Goal: Transaction & Acquisition: Purchase product/service

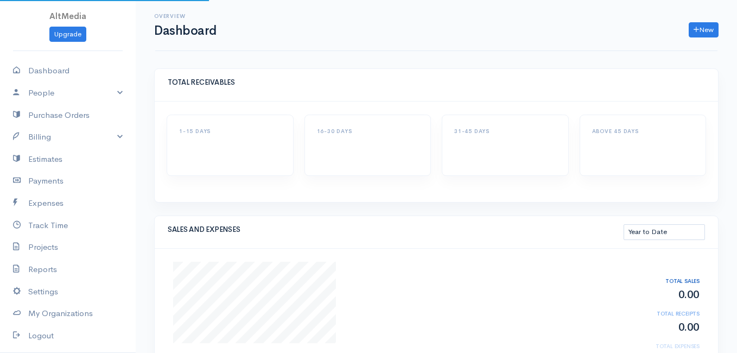
select select "thistoyear"
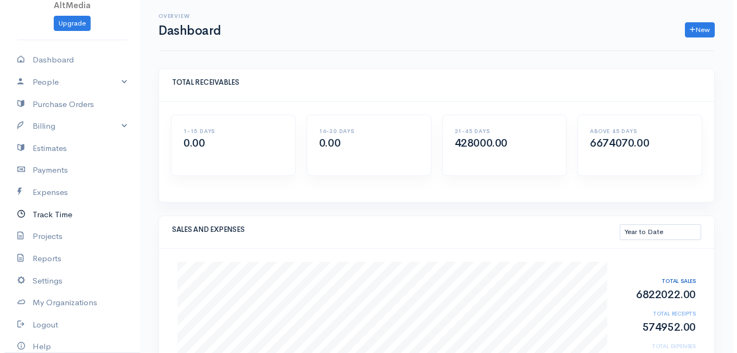
scroll to position [11, 0]
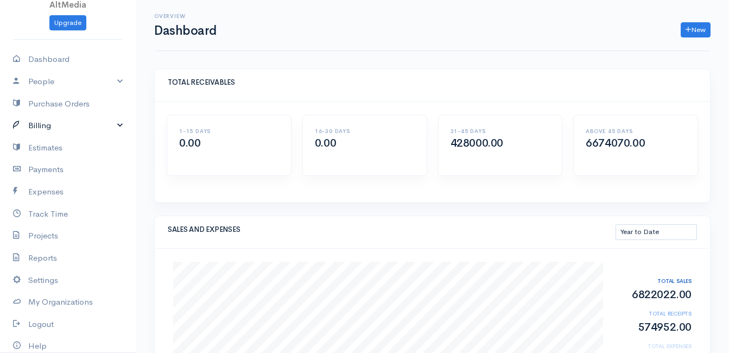
click at [87, 118] on link "Billing" at bounding box center [68, 126] width 136 height 22
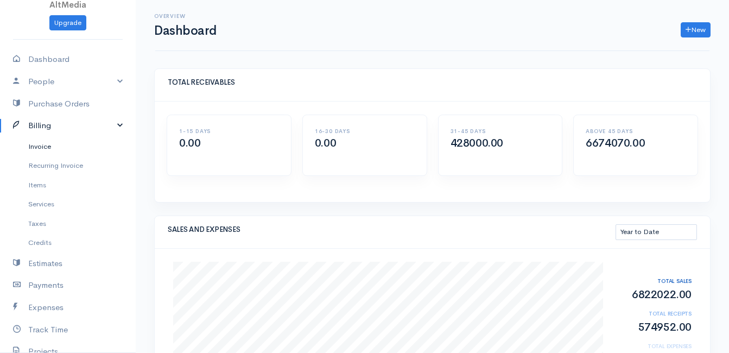
click at [50, 148] on link "Invoice" at bounding box center [68, 147] width 136 height 20
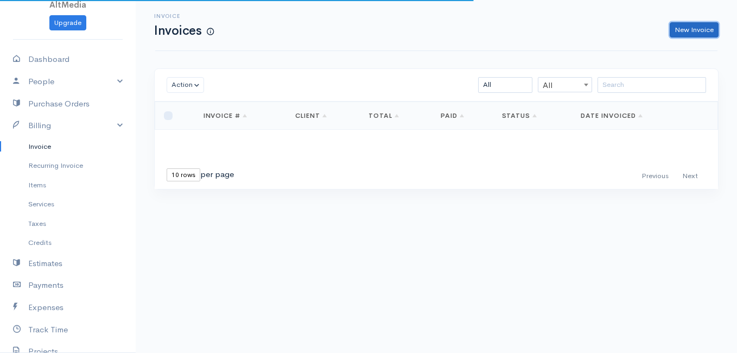
click at [695, 29] on link "New Invoice" at bounding box center [694, 30] width 49 height 16
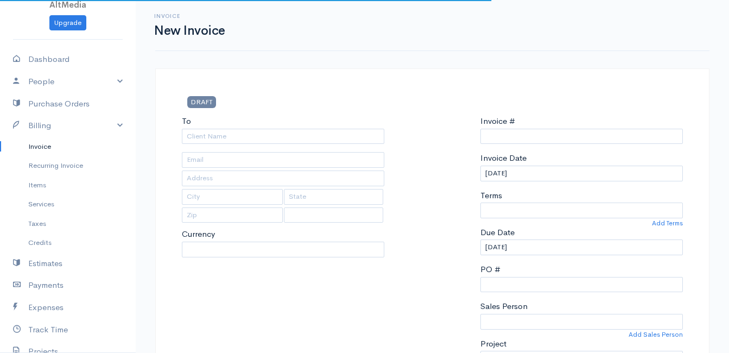
select select "PKR"
select select "[GEOGRAPHIC_DATA]"
type input "0000002323"
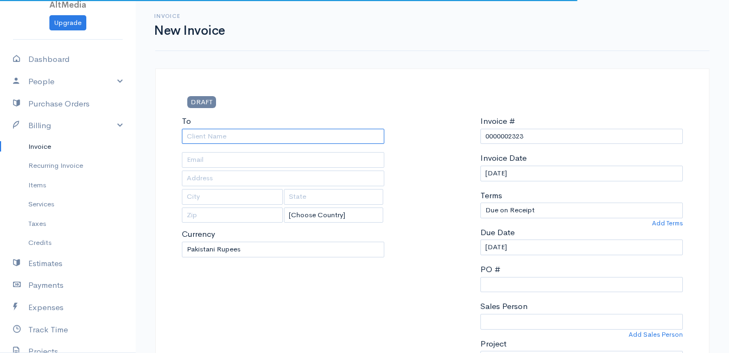
drag, startPoint x: 329, startPoint y: 138, endPoint x: 482, endPoint y: 92, distance: 160.0
click at [328, 138] on input "To" at bounding box center [283, 137] width 202 height 16
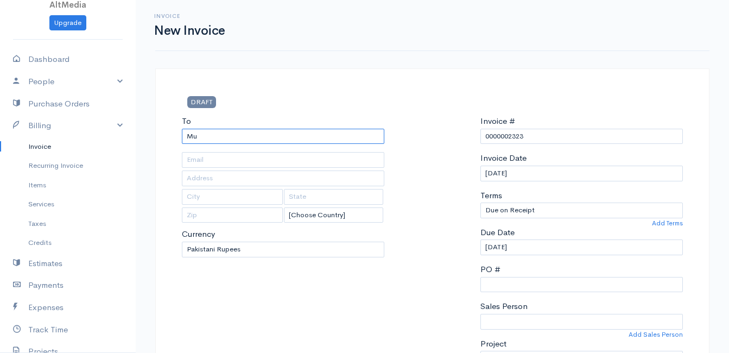
type input "M"
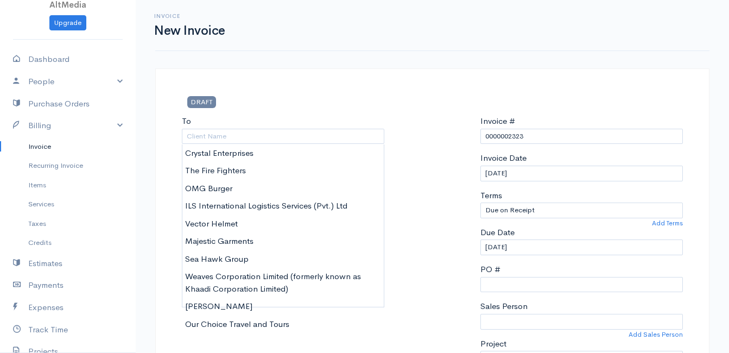
click at [294, 103] on h3 "DRAFT" at bounding box center [262, 101] width 160 height 11
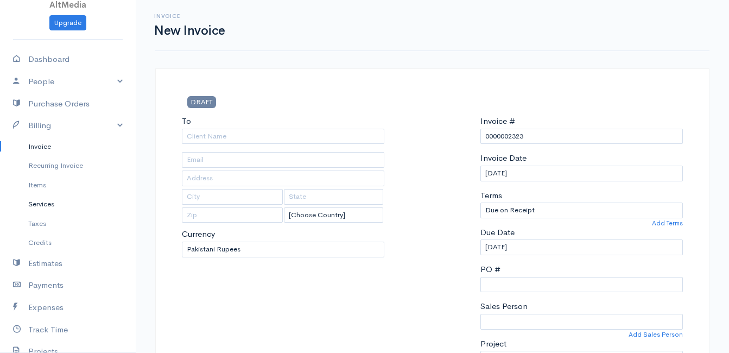
click at [126, 205] on link "Services" at bounding box center [68, 204] width 136 height 20
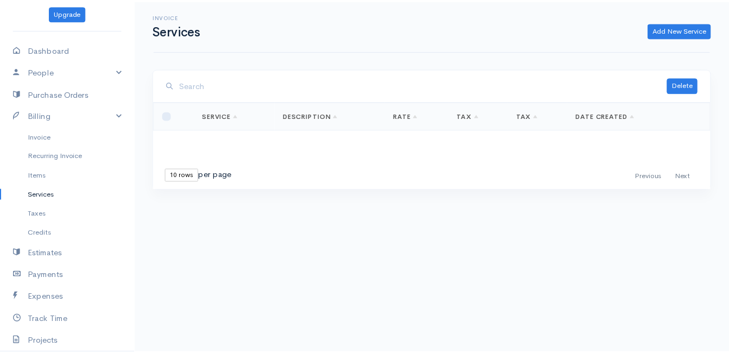
scroll to position [26, 0]
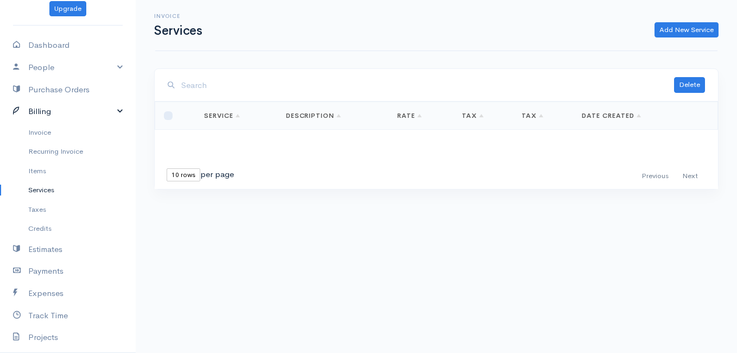
click at [90, 109] on link "Billing" at bounding box center [68, 111] width 136 height 22
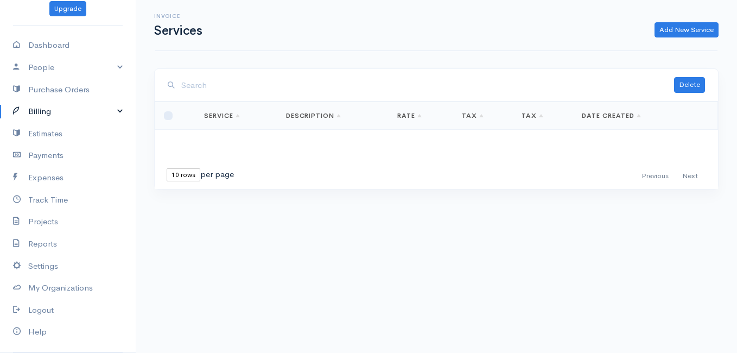
click at [90, 109] on link "Billing" at bounding box center [68, 111] width 136 height 22
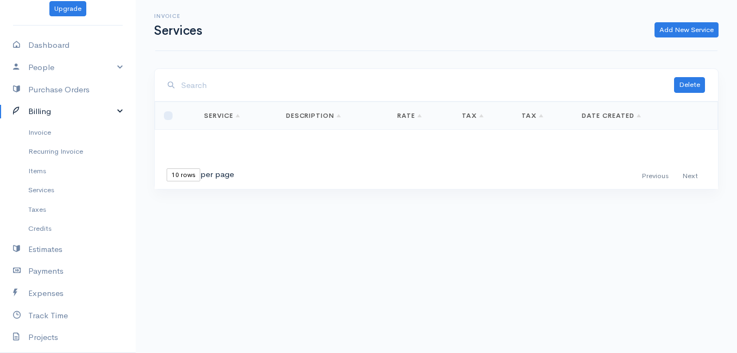
click at [90, 109] on link "Billing" at bounding box center [68, 111] width 136 height 22
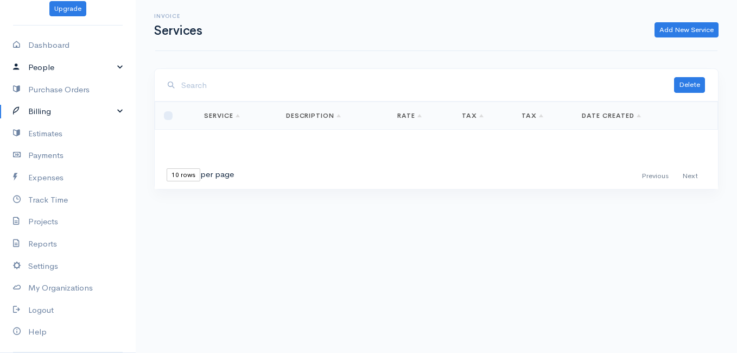
click at [74, 64] on link "People" at bounding box center [68, 67] width 136 height 22
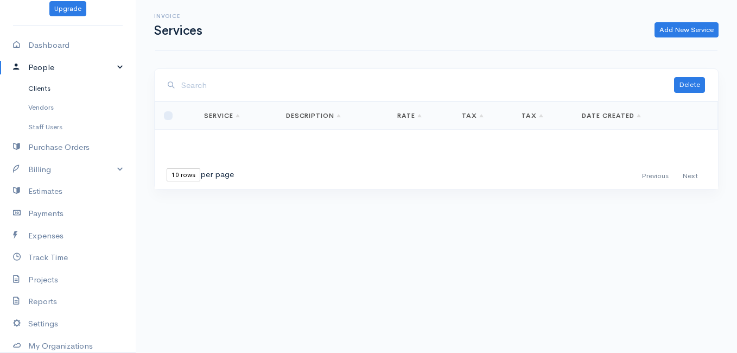
click at [36, 93] on link "Clients" at bounding box center [68, 89] width 136 height 20
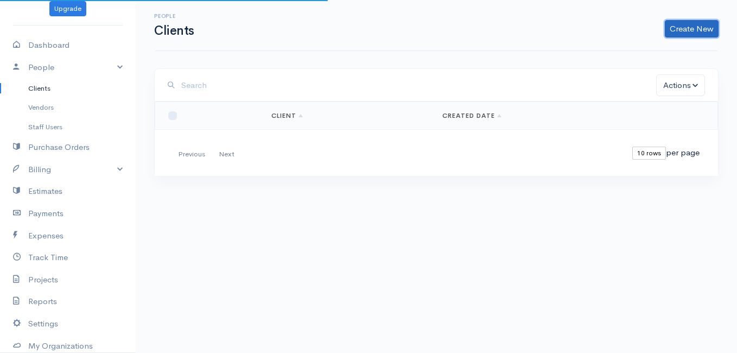
click at [702, 27] on link "Create New" at bounding box center [692, 28] width 54 height 17
click at [662, 48] on link "Client" at bounding box center [675, 51] width 86 height 19
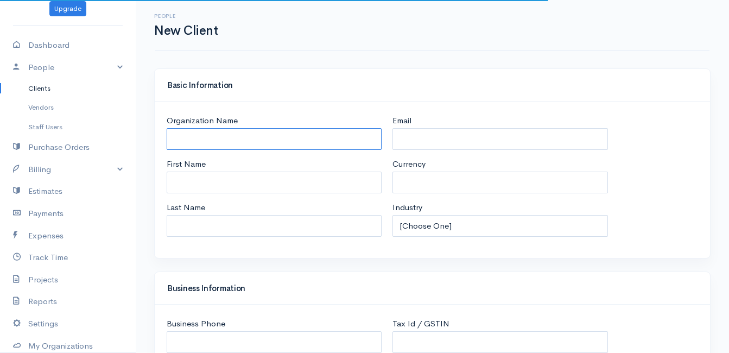
click at [301, 137] on input "Organization Name" at bounding box center [274, 139] width 215 height 22
select select "PKR"
select select "[GEOGRAPHIC_DATA]"
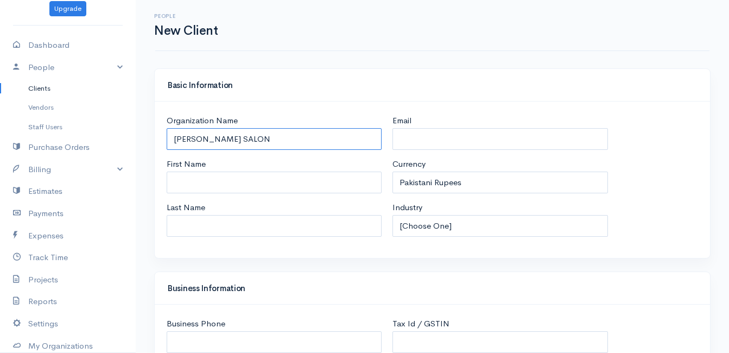
type input "[PERSON_NAME] SALON"
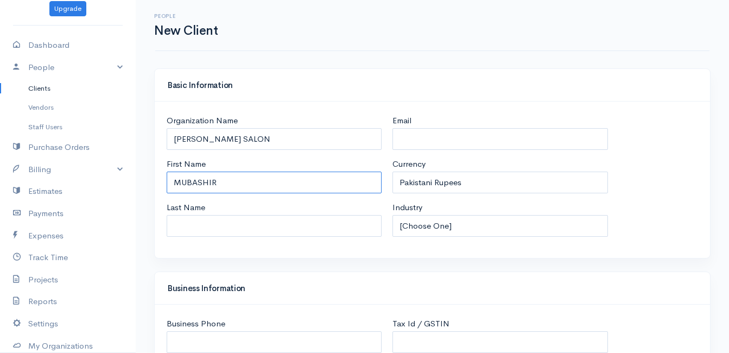
type input "MUBASHIR"
type input "KHAN"
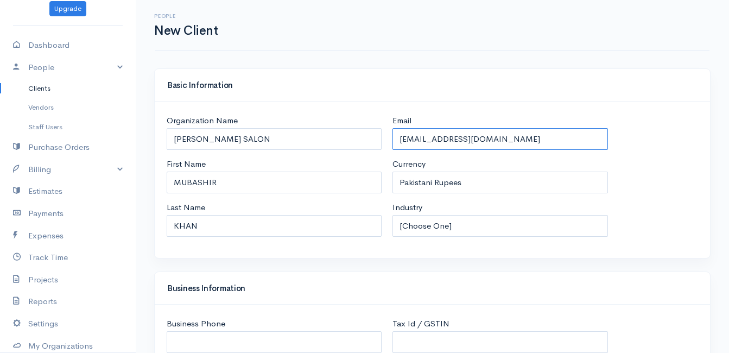
type input "[EMAIL_ADDRESS][DOMAIN_NAME]"
click at [549, 220] on select "[Choose One] Accommodation & Hospitality Accounting Administrative Services Adv…" at bounding box center [499, 226] width 215 height 22
click at [392, 215] on select "[Choose One] Accommodation & Hospitality Accounting Administrative Services Adv…" at bounding box center [499, 226] width 215 height 22
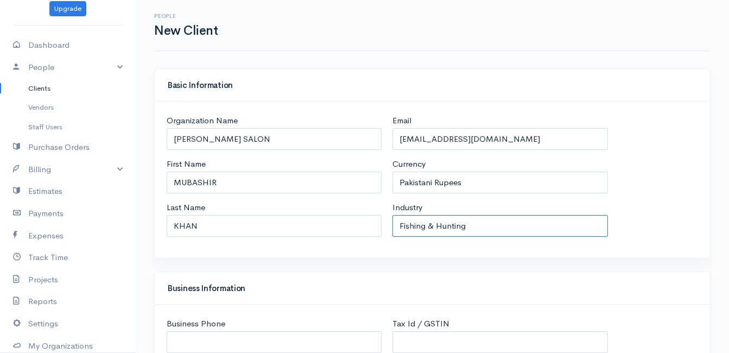
click at [507, 219] on select "[Choose One] Accommodation & Hospitality Accounting Administrative Services Adv…" at bounding box center [499, 226] width 215 height 22
click at [392, 215] on select "[Choose One] Accommodation & Hospitality Accounting Administrative Services Adv…" at bounding box center [499, 226] width 215 height 22
click at [512, 230] on select "[Choose One] Accommodation & Hospitality Accounting Administrative Services Adv…" at bounding box center [499, 226] width 215 height 22
select select "Other"
click at [392, 215] on select "[Choose One] Accommodation & Hospitality Accounting Administrative Services Adv…" at bounding box center [499, 226] width 215 height 22
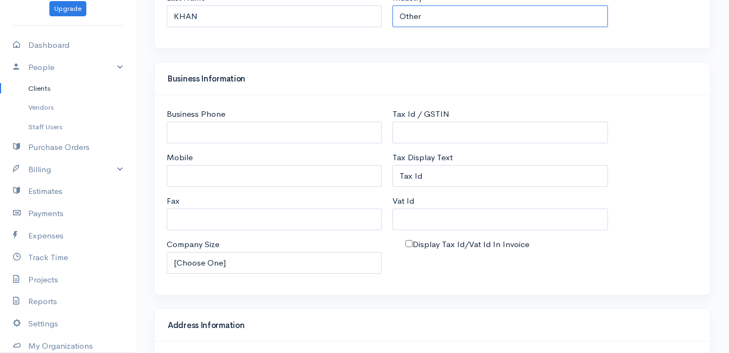
scroll to position [223, 0]
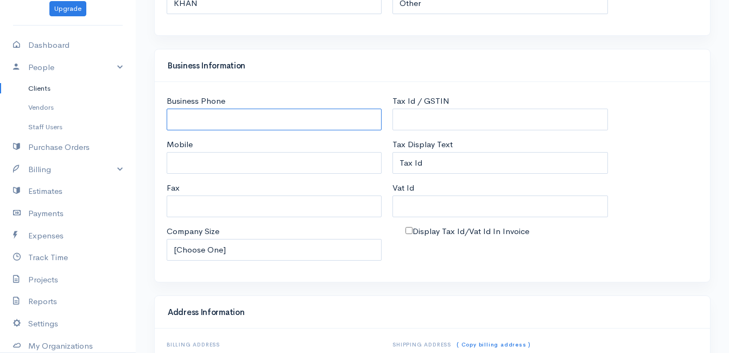
drag, startPoint x: 310, startPoint y: 126, endPoint x: 314, endPoint y: 120, distance: 7.4
click at [310, 126] on input "Business Phone" at bounding box center [274, 120] width 215 height 22
type input "[PHONE_NUMBER]"
drag, startPoint x: 269, startPoint y: 119, endPoint x: 134, endPoint y: 117, distance: 134.6
click at [130, 116] on body "AltMedia Upgrade Dashboard People Clients Vendors Staff Users Purchase Orders B…" at bounding box center [364, 225] width 729 height 896
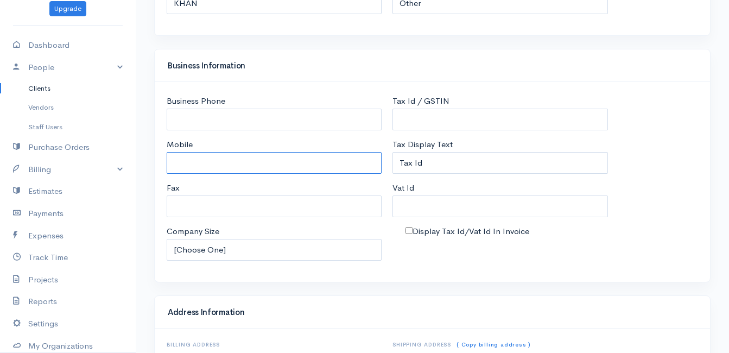
click at [309, 158] on input "Mobile" at bounding box center [274, 163] width 215 height 22
paste input "[PHONE_NUMBER]"
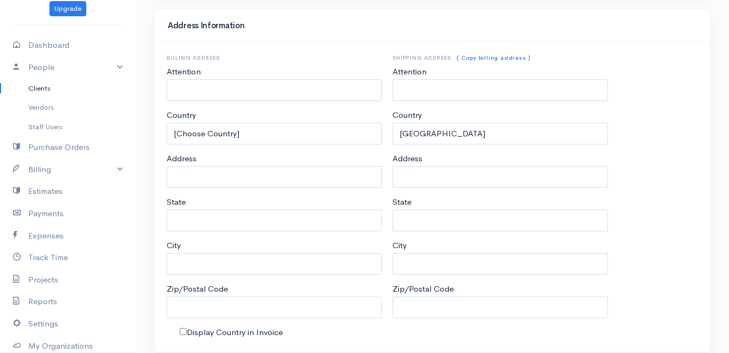
scroll to position [543, 0]
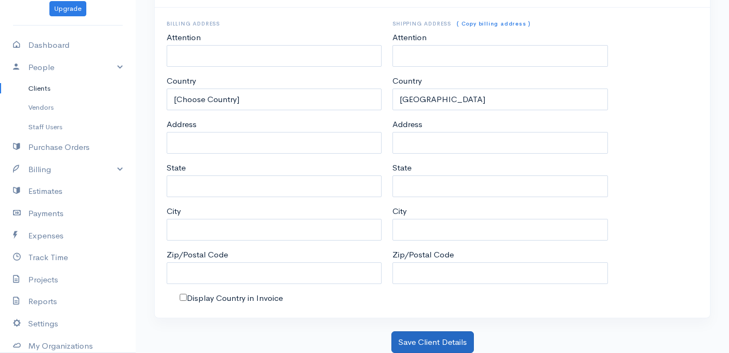
type input "[PHONE_NUMBER]"
click at [445, 336] on button "Save Client Details" at bounding box center [432, 342] width 82 height 22
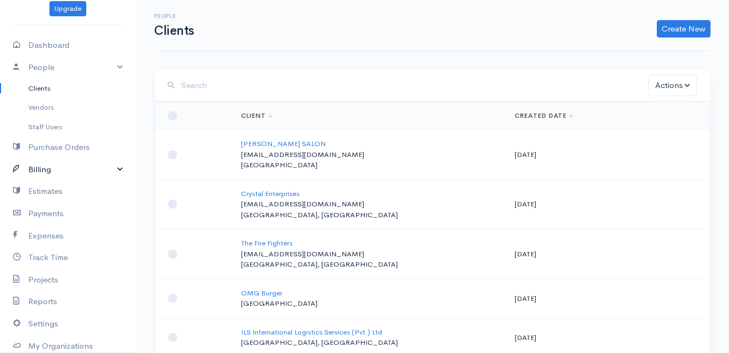
click at [72, 160] on link "Billing" at bounding box center [68, 169] width 136 height 22
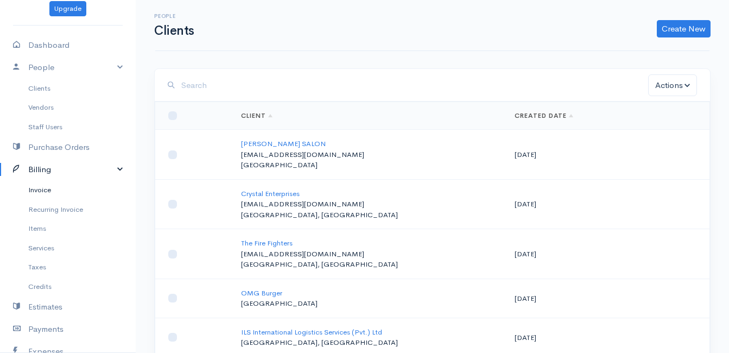
click at [48, 190] on link "Invoice" at bounding box center [68, 190] width 136 height 20
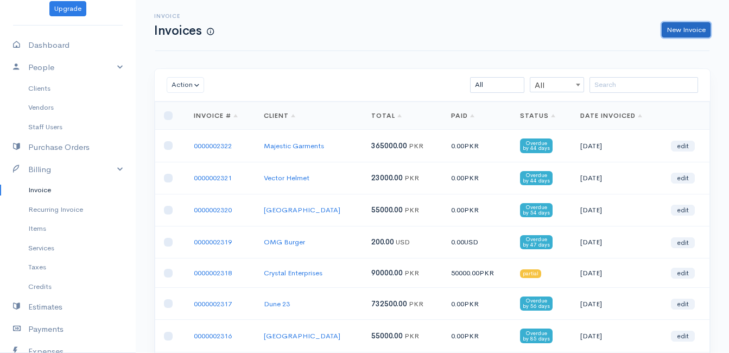
click at [684, 28] on link "New Invoice" at bounding box center [686, 30] width 49 height 16
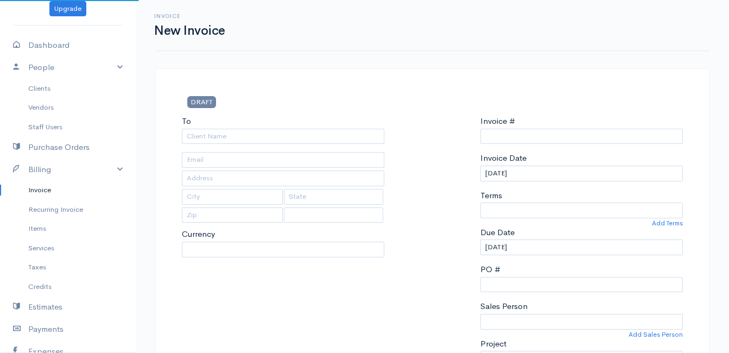
select select "[GEOGRAPHIC_DATA]"
select select "PKR"
type input "0000002323"
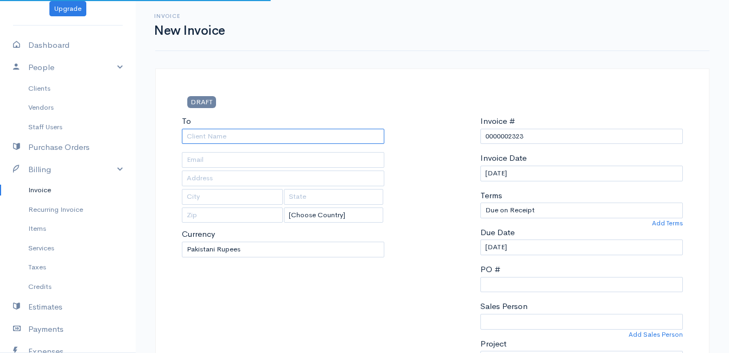
click at [267, 132] on input "To" at bounding box center [283, 137] width 202 height 16
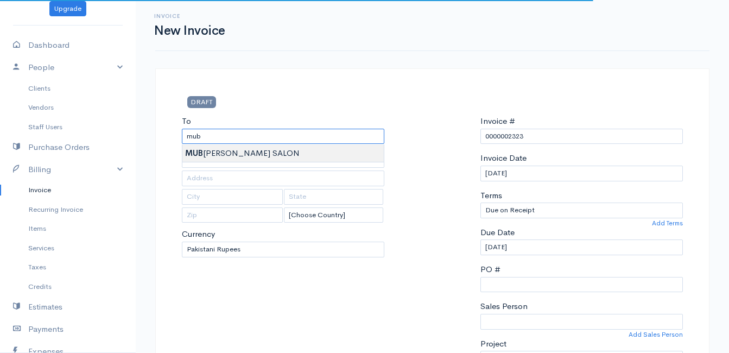
type input "[PERSON_NAME] SALON"
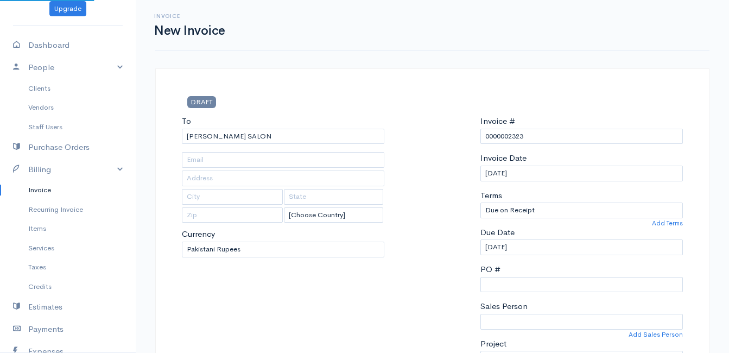
type input "[EMAIL_ADDRESS][DOMAIN_NAME]"
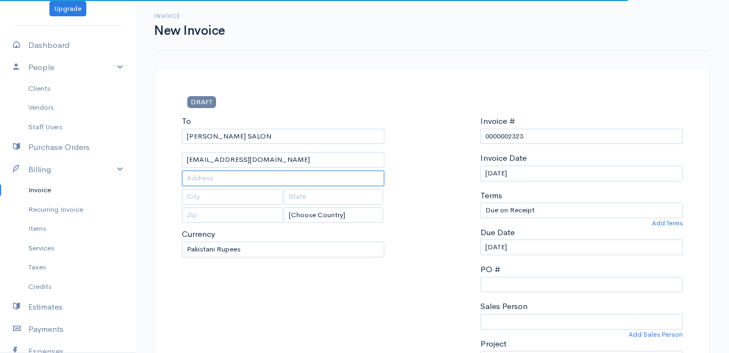
click at [283, 179] on input "text" at bounding box center [283, 178] width 202 height 16
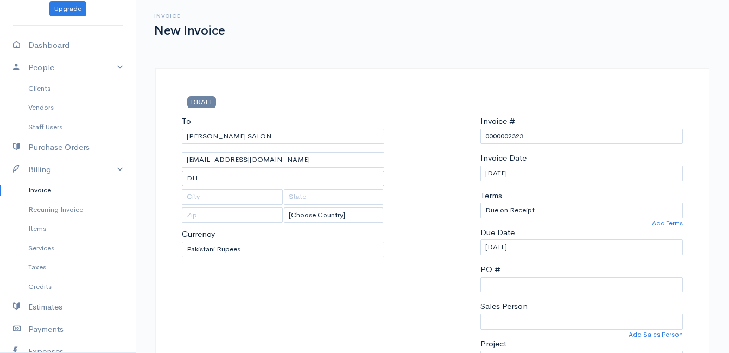
type input "D"
type input "[STREET_ADDRESS][PERSON_NAME]"
type input "[GEOGRAPHIC_DATA]"
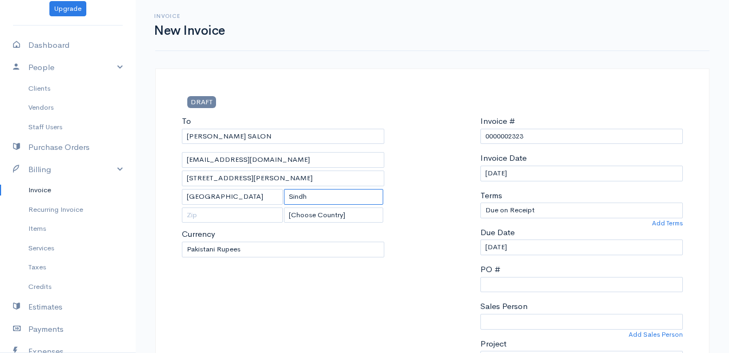
type input "Sindh"
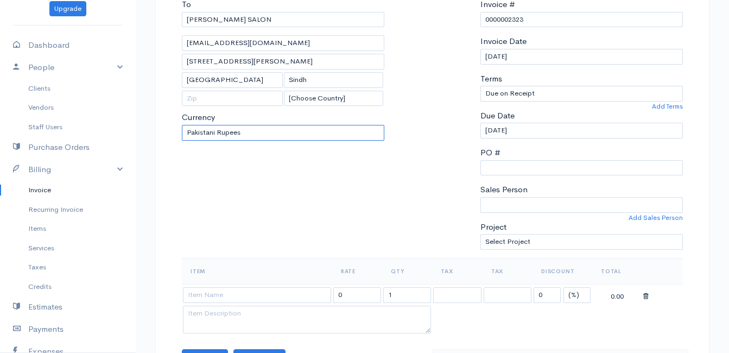
scroll to position [143, 0]
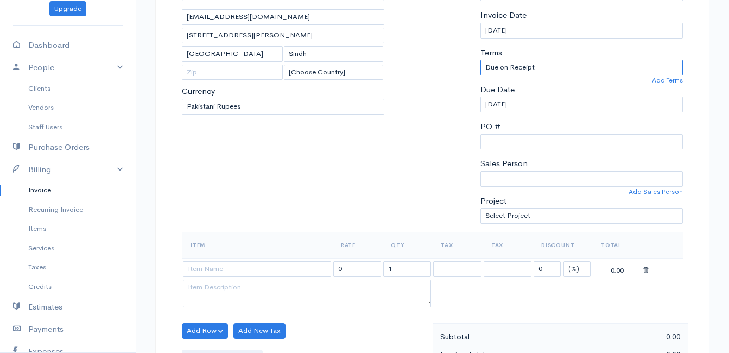
click at [625, 63] on select "Due on Receipt After 7 days After 15 days After 30 days After 45 days After 60 …" at bounding box center [581, 68] width 202 height 16
select select "30"
click at [480, 60] on select "Due on Receipt After 7 days After 15 days After 30 days After 45 days After 60 …" at bounding box center [581, 68] width 202 height 16
type input "[DATE]"
click at [602, 68] on select "Due on Receipt After 7 days After 15 days After 30 days After 45 days After 60 …" at bounding box center [581, 68] width 202 height 16
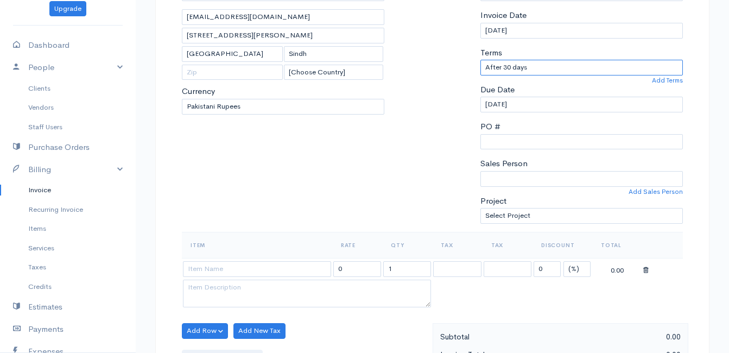
select select "0"
click at [480, 60] on select "Due on Receipt After 7 days After 15 days After 30 days After 45 days After 60 …" at bounding box center [581, 68] width 202 height 16
type input "[DATE]"
click at [675, 77] on link "Add Terms" at bounding box center [667, 80] width 31 height 10
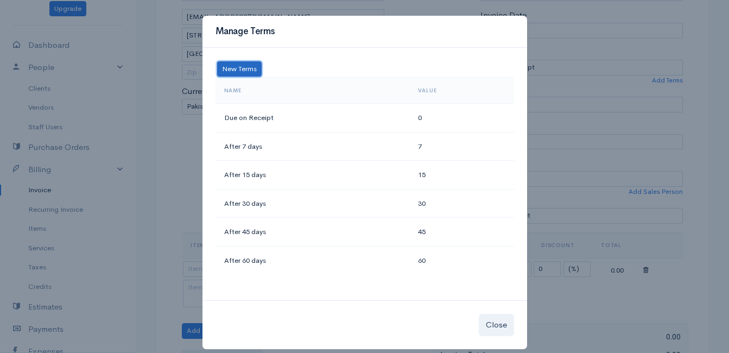
click at [228, 66] on button "New Terms" at bounding box center [239, 69] width 45 height 16
click at [288, 71] on input at bounding box center [270, 69] width 109 height 16
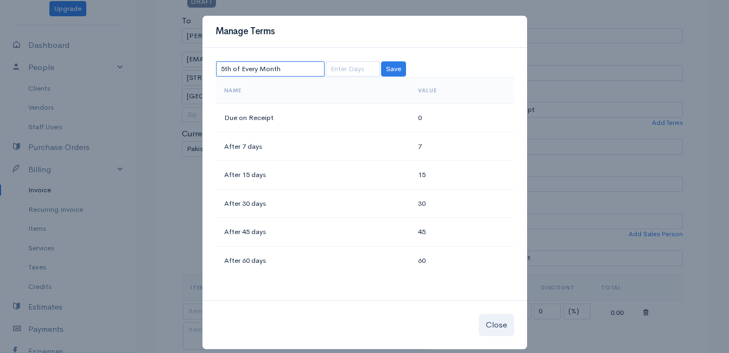
scroll to position [88, 0]
type input "5th of Every Month"
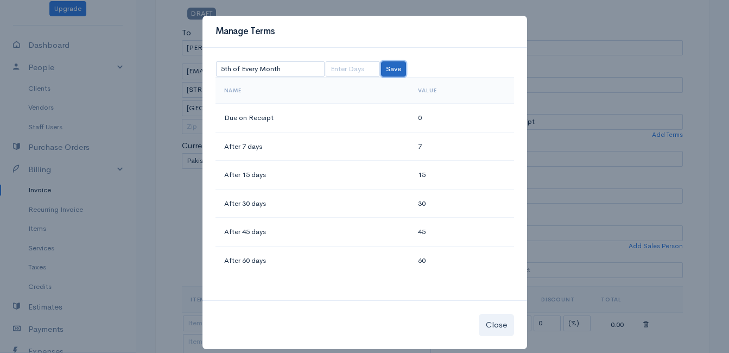
click at [387, 70] on button "Save" at bounding box center [393, 69] width 25 height 16
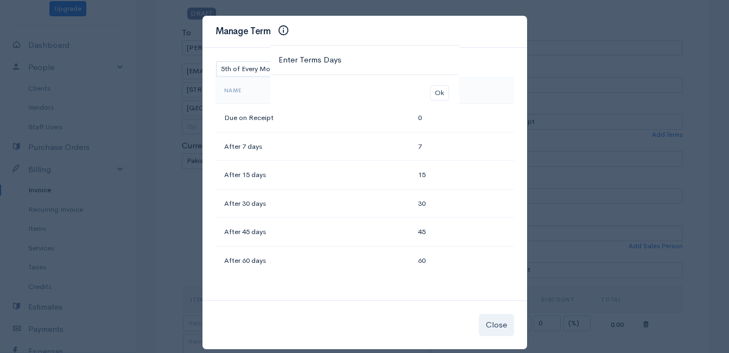
click at [353, 52] on div "Enter Terms Days" at bounding box center [364, 60] width 189 height 29
click at [434, 94] on button "Ok" at bounding box center [439, 93] width 19 height 16
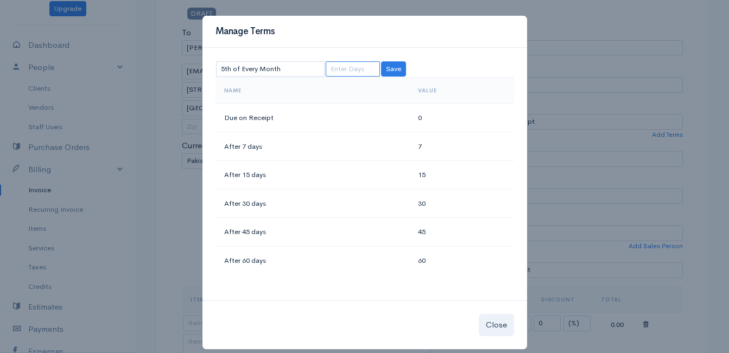
click at [352, 74] on input at bounding box center [353, 69] width 54 height 16
click at [389, 65] on button "Save" at bounding box center [393, 69] width 25 height 16
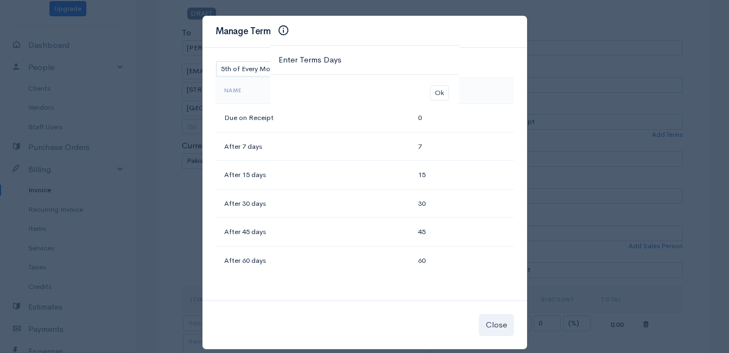
click at [449, 94] on div "Ok" at bounding box center [364, 92] width 189 height 37
click at [427, 92] on div "Ok" at bounding box center [364, 92] width 189 height 37
click at [434, 91] on button "Ok" at bounding box center [439, 93] width 19 height 16
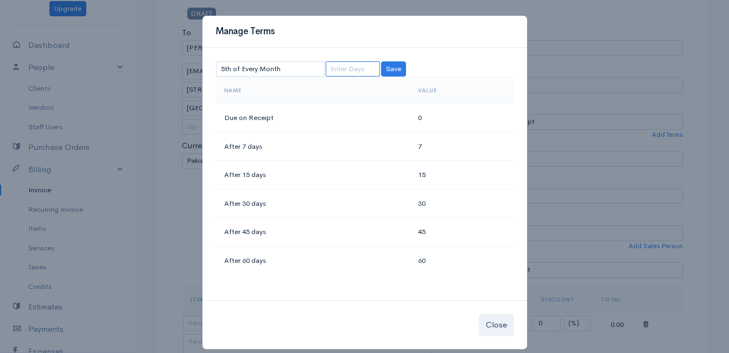
click at [363, 72] on input at bounding box center [353, 69] width 54 height 16
type input "30"
click at [392, 71] on button "Save" at bounding box center [393, 69] width 25 height 16
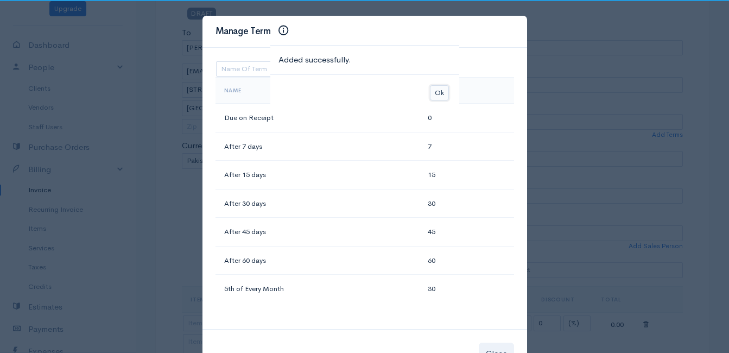
click at [442, 88] on button "Ok" at bounding box center [439, 93] width 19 height 16
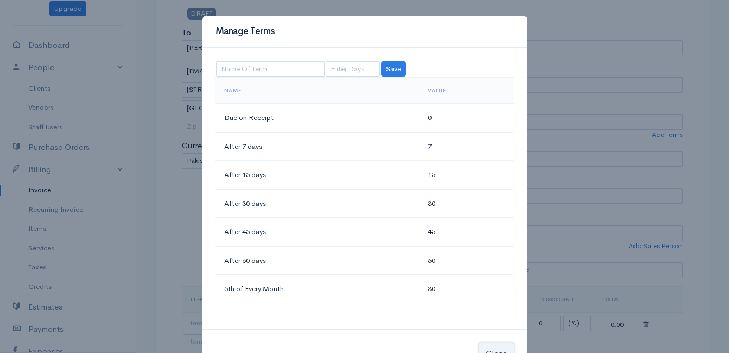
click at [498, 346] on button "Close" at bounding box center [496, 353] width 35 height 22
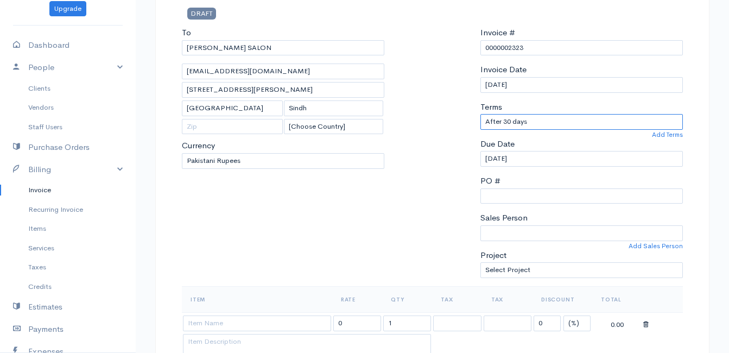
click at [563, 123] on select "Due on Receipt After 7 days After 15 days After 30 days After 45 days After 60 …" at bounding box center [581, 122] width 202 height 16
select select "30"
click at [480, 114] on select "Due on Receipt After 7 days After 15 days After 30 days After 45 days After 60 …" at bounding box center [581, 122] width 202 height 16
click at [528, 157] on input "[DATE]" at bounding box center [581, 159] width 202 height 16
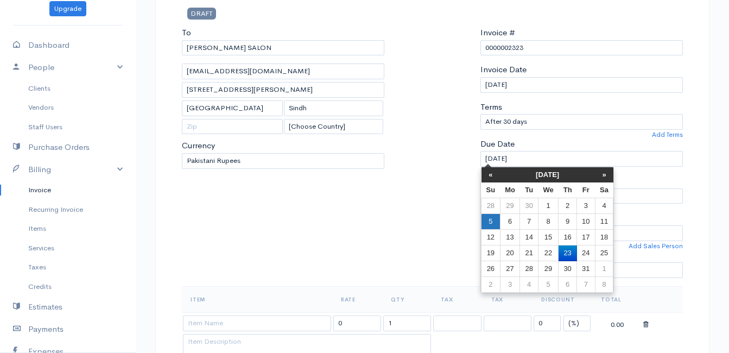
click at [495, 224] on td "5" at bounding box center [490, 222] width 19 height 16
type input "[DATE]"
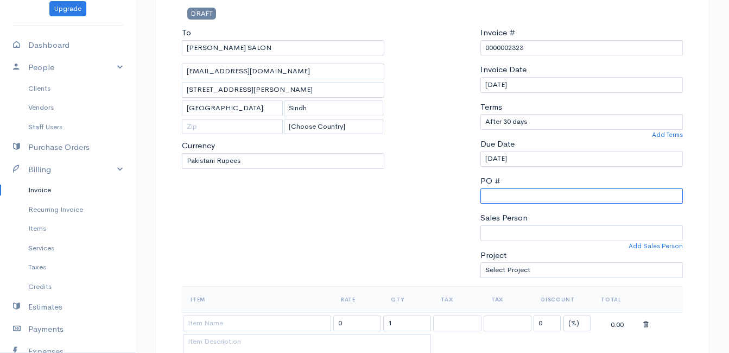
click at [616, 198] on input "PO #" at bounding box center [581, 196] width 202 height 16
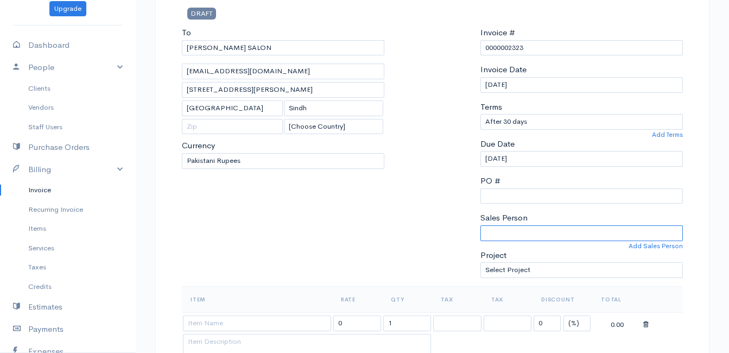
click at [600, 234] on select "Sales Person" at bounding box center [581, 233] width 202 height 16
click at [558, 232] on select "Sales Person" at bounding box center [581, 233] width 202 height 16
click at [668, 244] on link "Add Sales Person" at bounding box center [655, 246] width 54 height 10
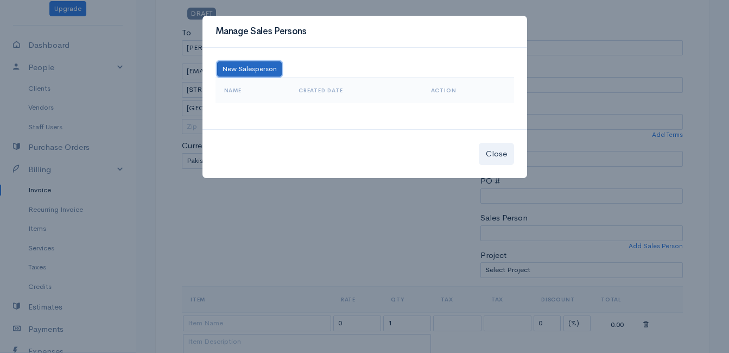
click at [267, 65] on button "New Salesperson" at bounding box center [249, 69] width 65 height 16
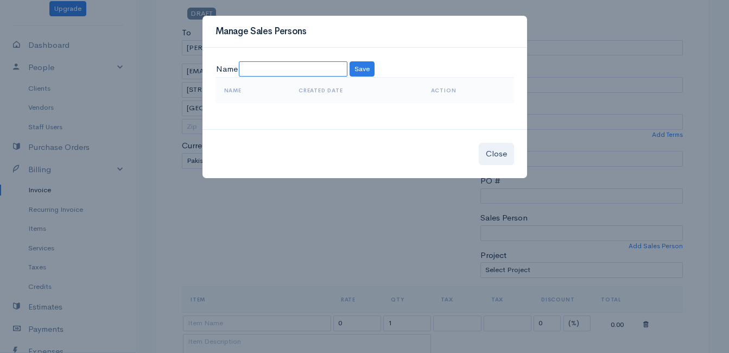
click at [325, 71] on input at bounding box center [293, 69] width 109 height 16
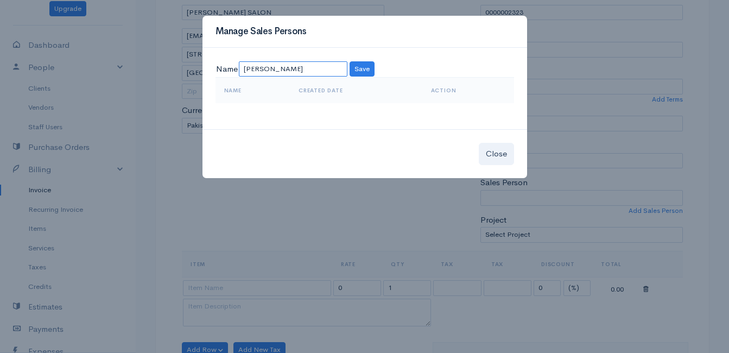
scroll to position [143, 0]
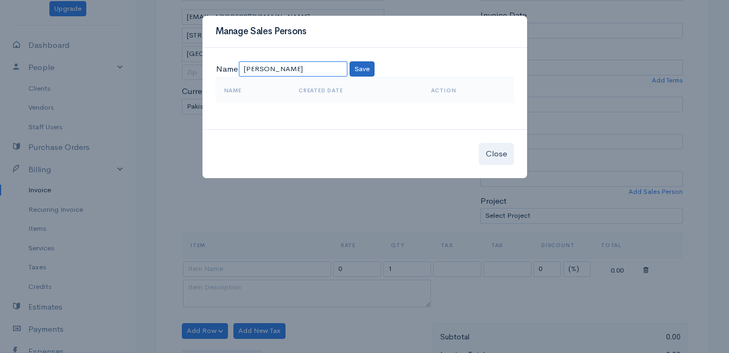
type input "[PERSON_NAME]"
click at [354, 71] on button "Save" at bounding box center [362, 69] width 25 height 16
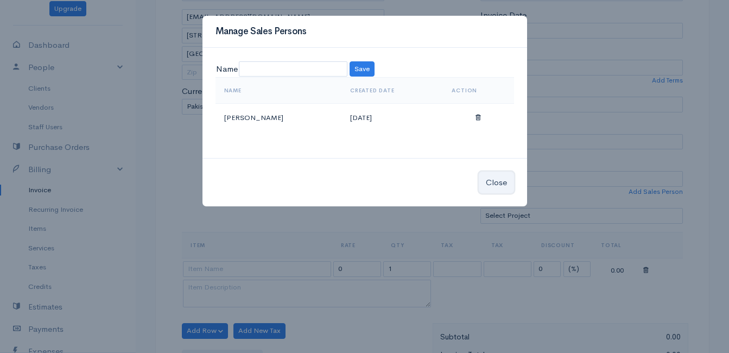
click at [499, 185] on button "Close" at bounding box center [496, 183] width 35 height 22
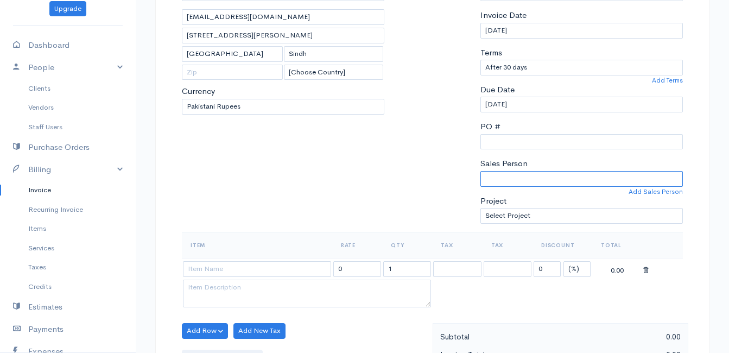
click at [628, 175] on select "[PERSON_NAME]" at bounding box center [581, 179] width 202 height 16
select select "[PERSON_NAME]"
click at [480, 171] on select "[PERSON_NAME]" at bounding box center [581, 179] width 202 height 16
click at [626, 219] on select "Select Project Social Media Management" at bounding box center [581, 216] width 202 height 16
select select "4863"
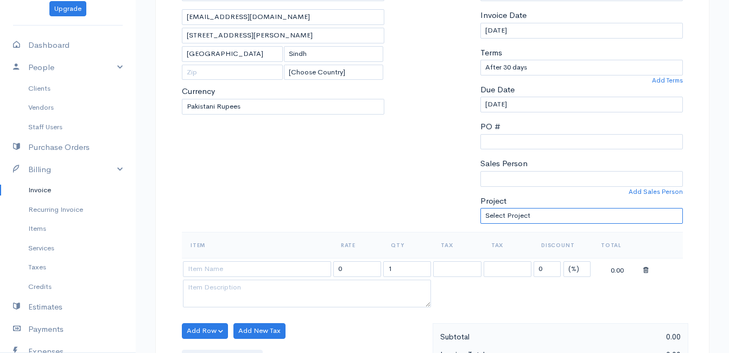
click at [480, 208] on select "Select Project Social Media Management" at bounding box center [581, 216] width 202 height 16
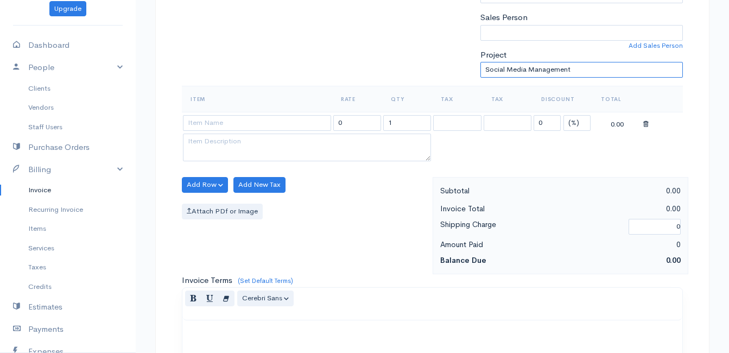
scroll to position [275, 0]
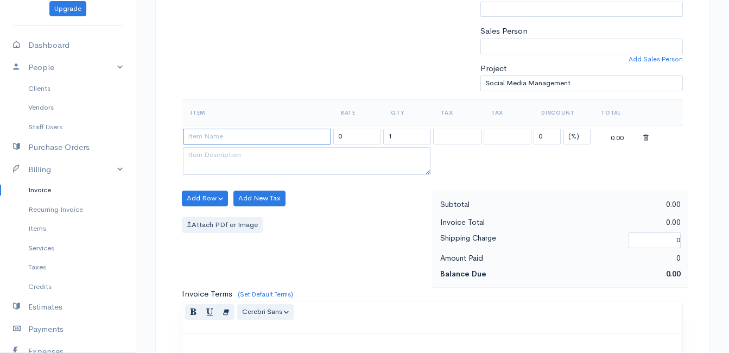
click at [259, 135] on input at bounding box center [257, 137] width 148 height 16
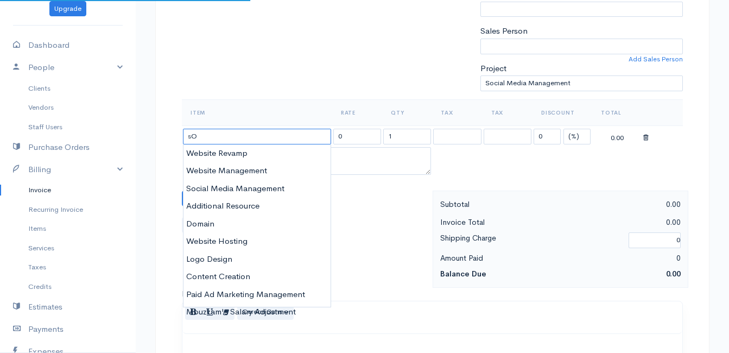
type input "s"
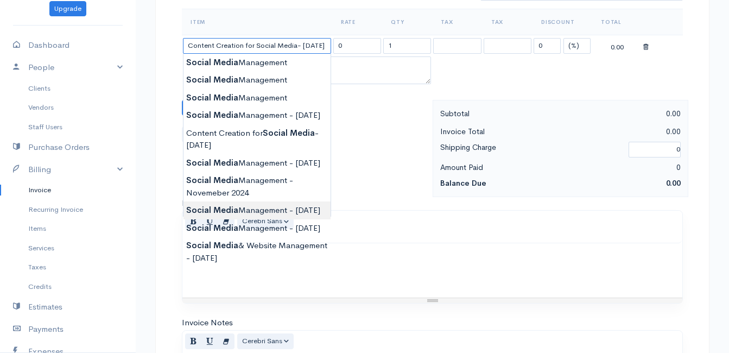
scroll to position [384, 0]
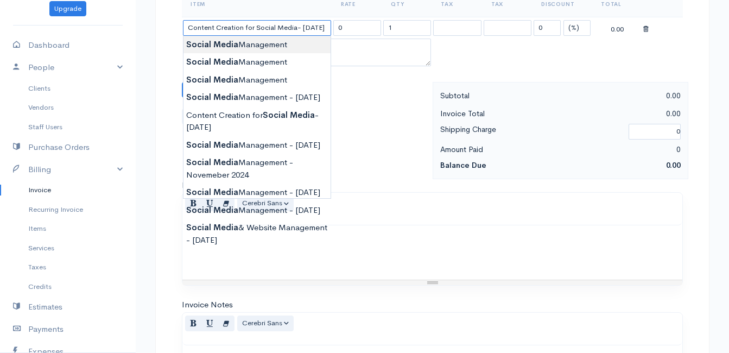
type input "Social Media Management"
type input "75000.00"
type textarea "For the month of [DATE]"
click at [287, 47] on body "AltMedia Upgrade Dashboard People Clients Vendors Staff Users Purchase Orders B…" at bounding box center [364, 85] width 729 height 938
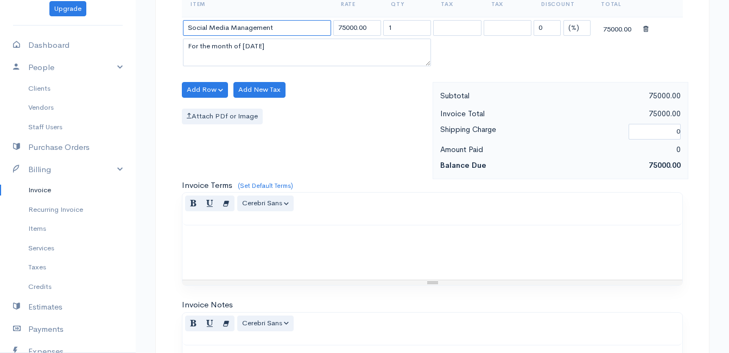
click at [302, 23] on input "Social Media Management" at bounding box center [257, 28] width 148 height 16
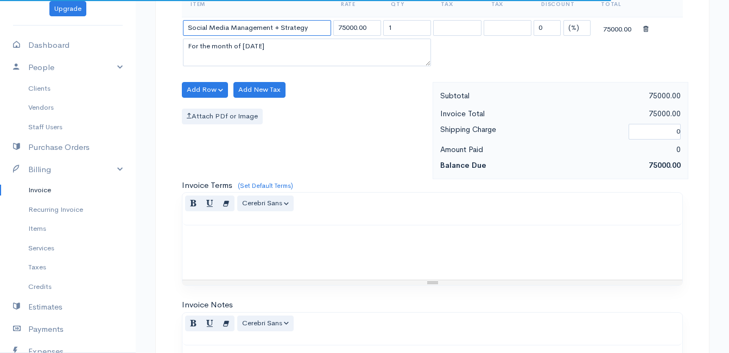
type input "Social Media Management + Strategy"
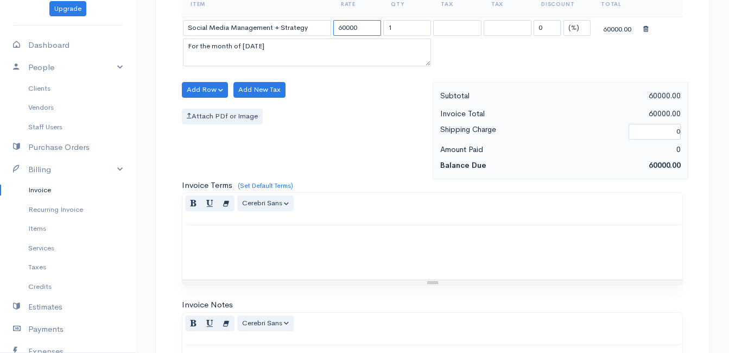
type input "60000"
click at [288, 46] on textarea "For the month of [DATE]" at bounding box center [307, 53] width 248 height 28
type textarea "For the month of [DATE]"
click at [212, 92] on button "Add Row" at bounding box center [205, 90] width 46 height 16
click at [254, 111] on link "Add Item Row" at bounding box center [225, 112] width 86 height 19
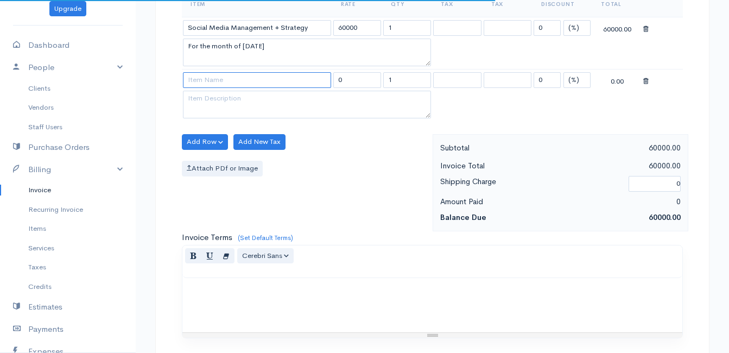
click at [309, 81] on input at bounding box center [257, 80] width 148 height 16
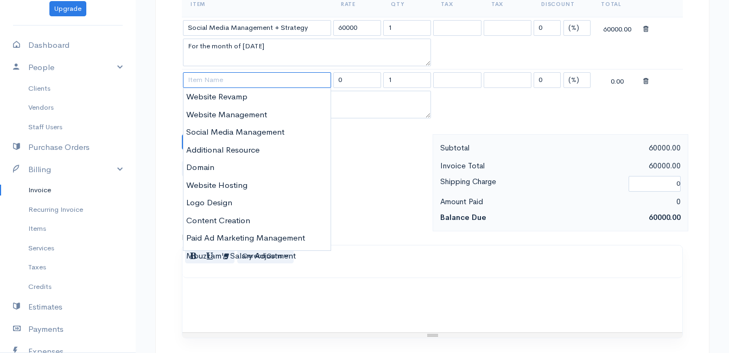
click at [237, 79] on input at bounding box center [257, 80] width 148 height 16
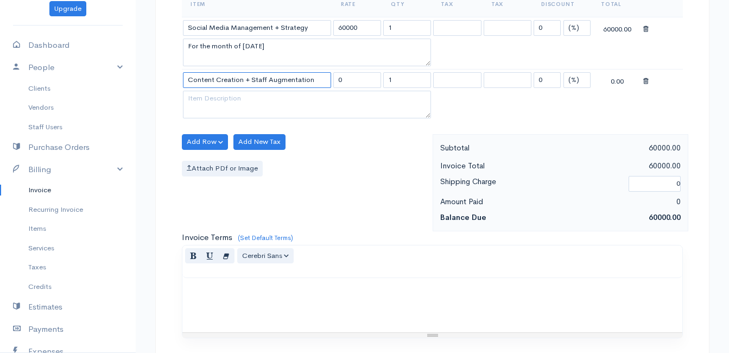
type input "Content Creation + Staff Augmentation"
type input "65000"
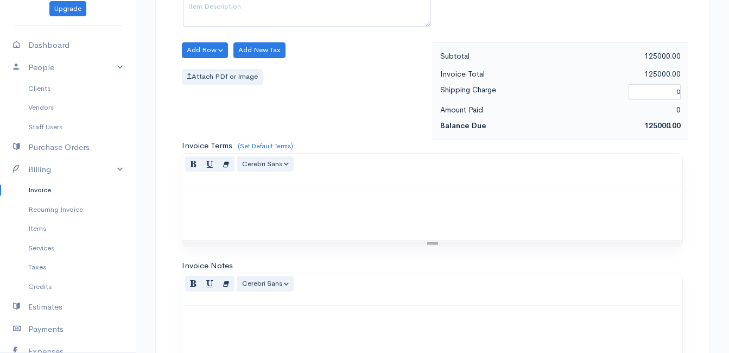
scroll to position [274, 0]
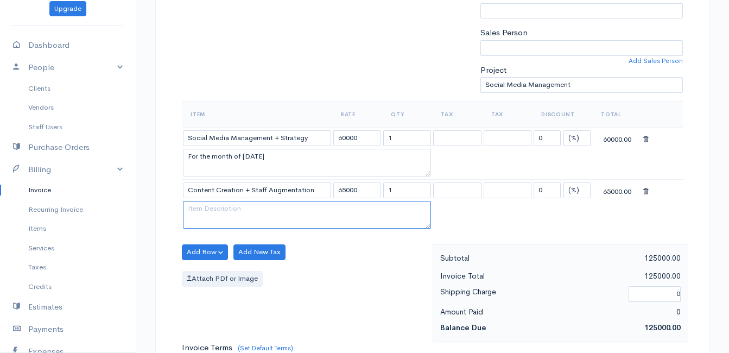
click at [290, 213] on textarea at bounding box center [307, 215] width 248 height 28
type textarea "P"
click at [307, 216] on textarea "Terms of Payments: 100% Advance Payment Prior to Completion of Assignment." at bounding box center [307, 215] width 248 height 28
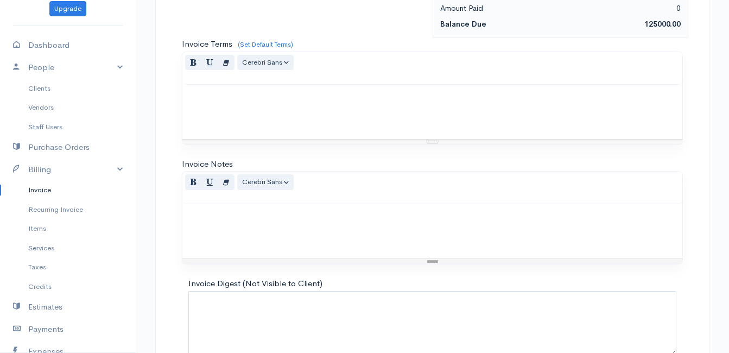
scroll to position [638, 0]
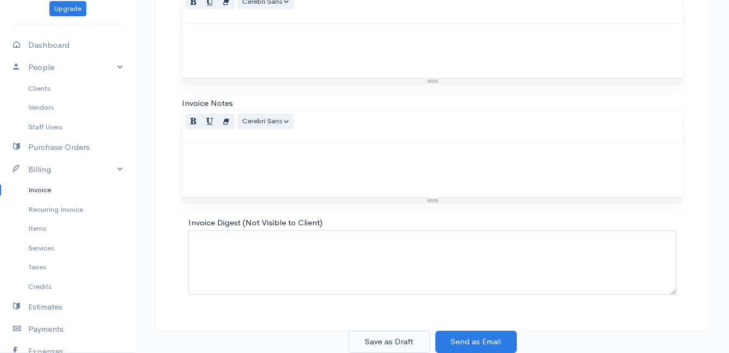
type textarea "Terms of Payments: 100% Advance Payment Prior to Completion of Assignment. Due …"
click at [422, 340] on button "Save as Draft" at bounding box center [388, 342] width 81 height 22
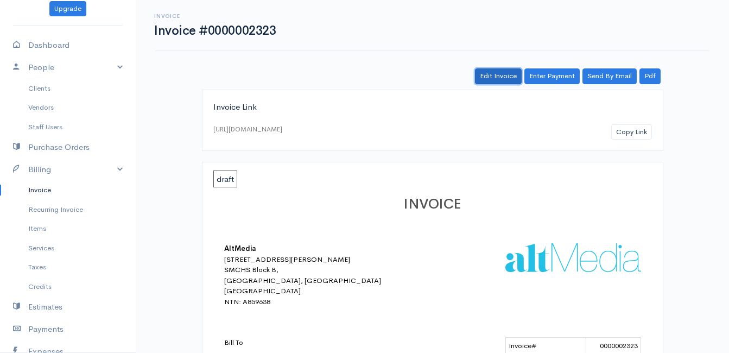
click at [506, 72] on link "Edit Invoice" at bounding box center [498, 76] width 47 height 16
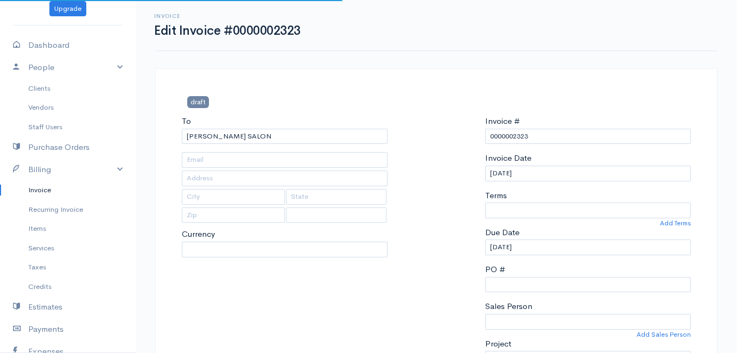
type input "[EMAIL_ADDRESS][DOMAIN_NAME]"
type input "[STREET_ADDRESS][PERSON_NAME]"
type input "[GEOGRAPHIC_DATA]"
type input "Sindh"
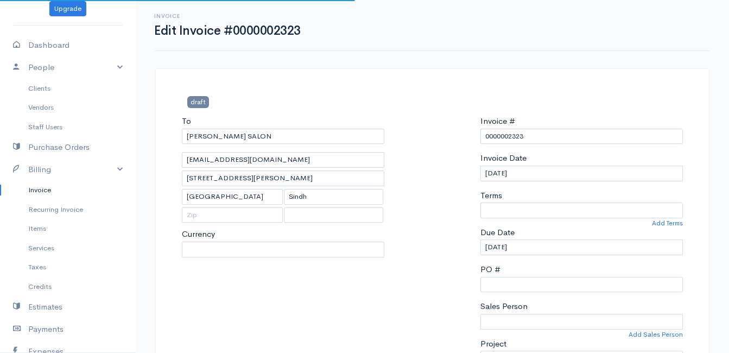
select select "4863"
select select "[GEOGRAPHIC_DATA]"
select select "PKR"
select select "30"
select select "[PERSON_NAME]"
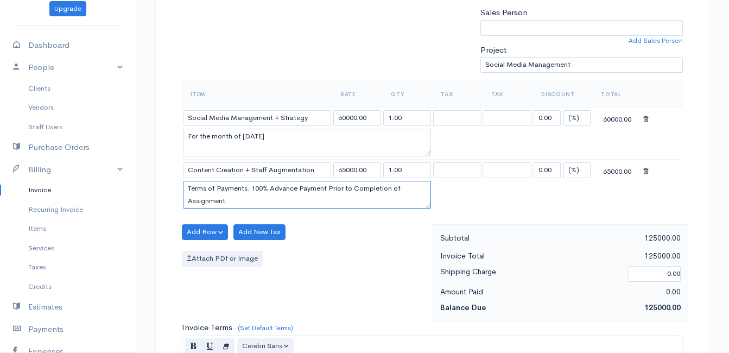
scroll to position [12, 0]
drag, startPoint x: 186, startPoint y: 186, endPoint x: 379, endPoint y: 206, distance: 194.8
click at [379, 206] on textarea "Terms of Payments: 100% Advance Payment Prior to Completion of Assignment. Due …" at bounding box center [307, 195] width 248 height 28
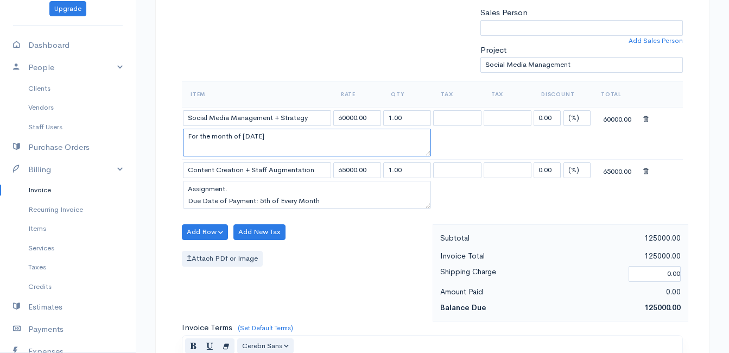
click at [299, 136] on textarea "For the month of [DATE]" at bounding box center [307, 143] width 248 height 28
paste textarea "Terms of Payments: 100% Advance Payment Prior to Completion of Assignment. Due …"
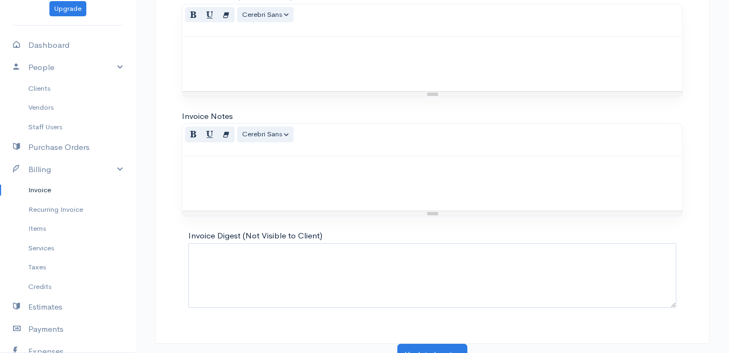
scroll to position [638, 0]
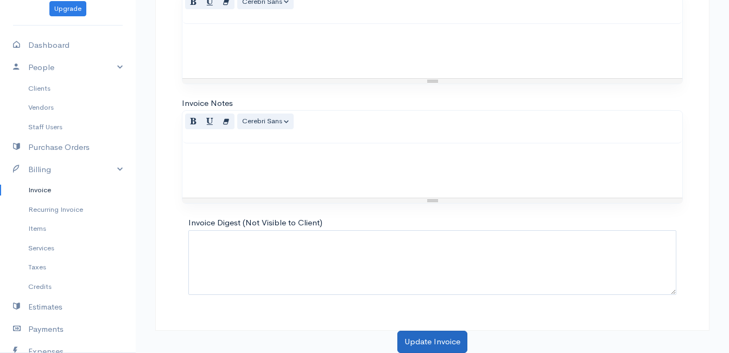
type textarea "Terms of Payments: 100% Advance Payment Prior to Completion of Assignment. Due …"
click at [421, 343] on button "Update Invoice" at bounding box center [432, 342] width 70 height 22
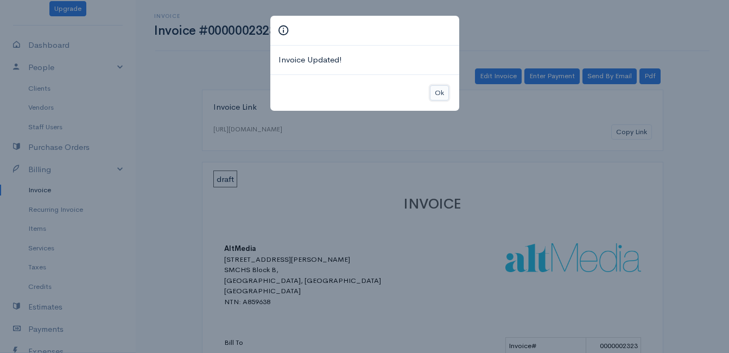
click at [438, 90] on button "Ok" at bounding box center [439, 93] width 19 height 16
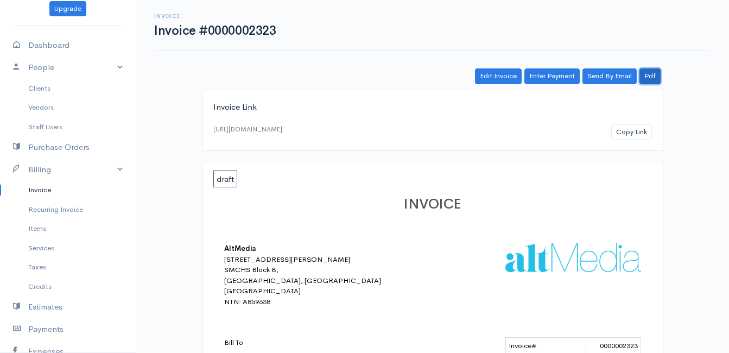
click at [649, 75] on link "Pdf" at bounding box center [649, 76] width 21 height 16
click at [630, 135] on button "Copy Link" at bounding box center [631, 132] width 41 height 16
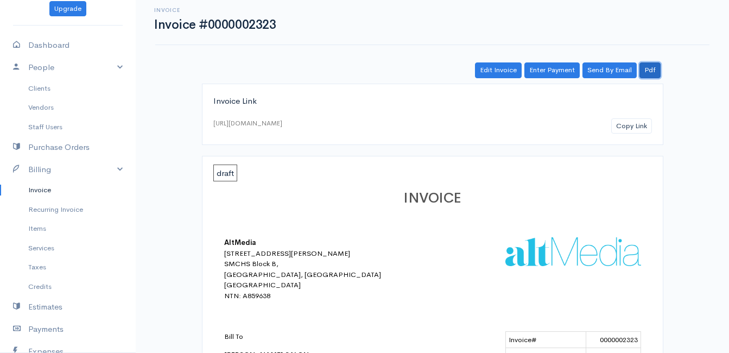
click at [653, 68] on link "Pdf" at bounding box center [649, 70] width 21 height 16
click at [491, 70] on link "Edit Invoice" at bounding box center [498, 70] width 47 height 16
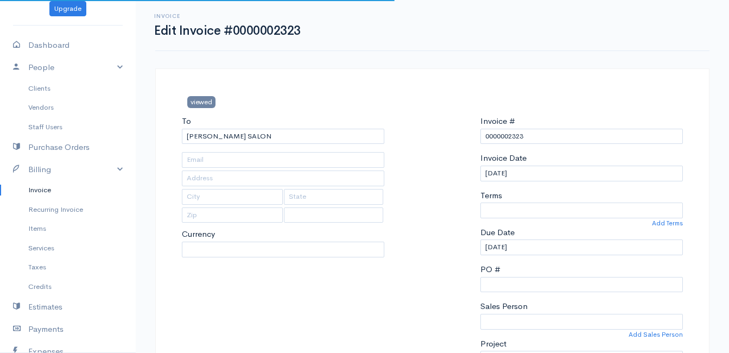
type input "[EMAIL_ADDRESS][DOMAIN_NAME]"
type input "[STREET_ADDRESS][PERSON_NAME]"
type input "[GEOGRAPHIC_DATA]"
type input "Sindh"
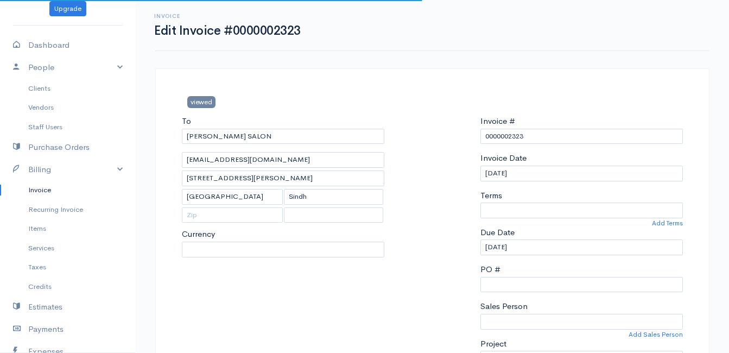
select select "30"
select select "[PERSON_NAME]"
select select "4863"
select select "[GEOGRAPHIC_DATA]"
select select "PKR"
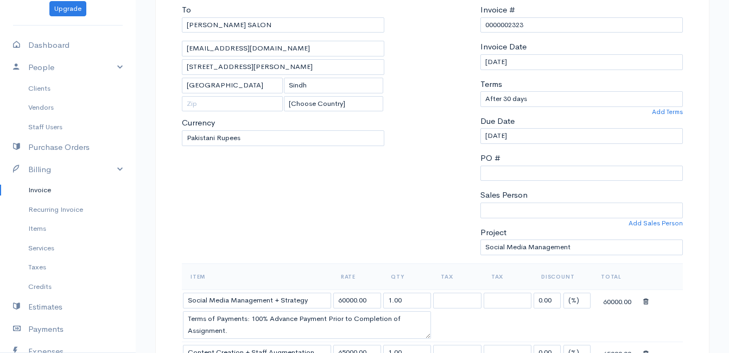
scroll to position [108, 0]
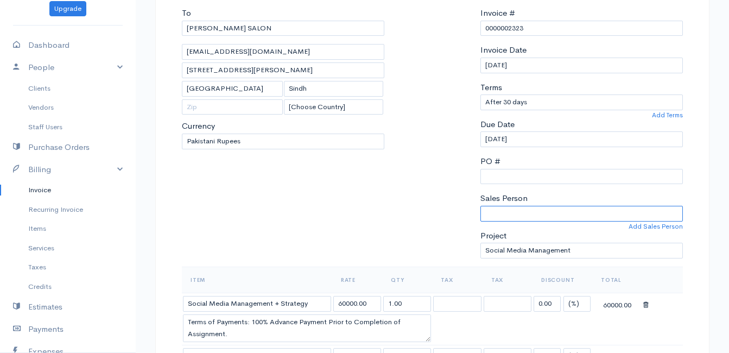
click at [602, 211] on select "[PERSON_NAME]" at bounding box center [581, 214] width 202 height 16
select select
click at [480, 206] on select "[PERSON_NAME]" at bounding box center [581, 214] width 202 height 16
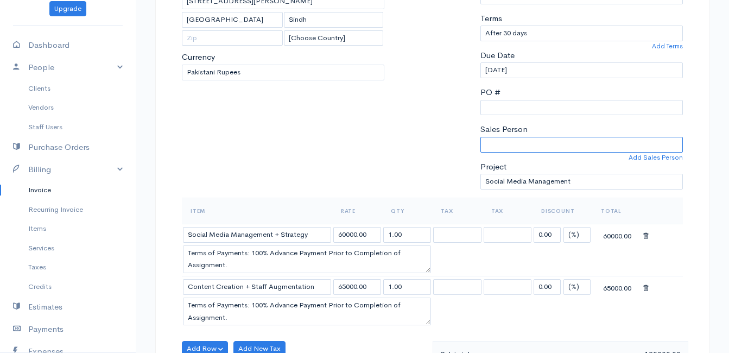
scroll to position [179, 0]
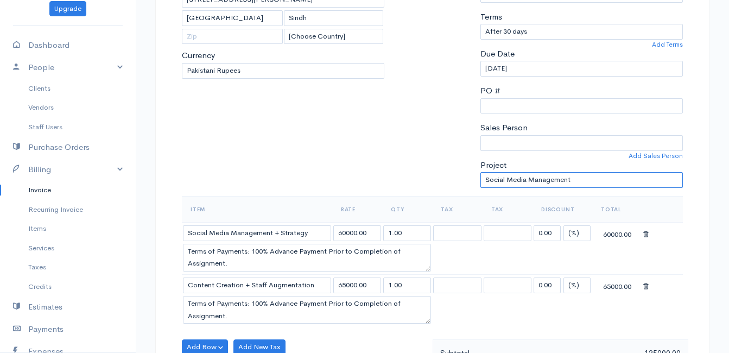
click at [637, 173] on select "Select Project Social Media Management" at bounding box center [581, 180] width 202 height 16
select select
click at [480, 172] on select "Select Project Social Media Management" at bounding box center [581, 180] width 202 height 16
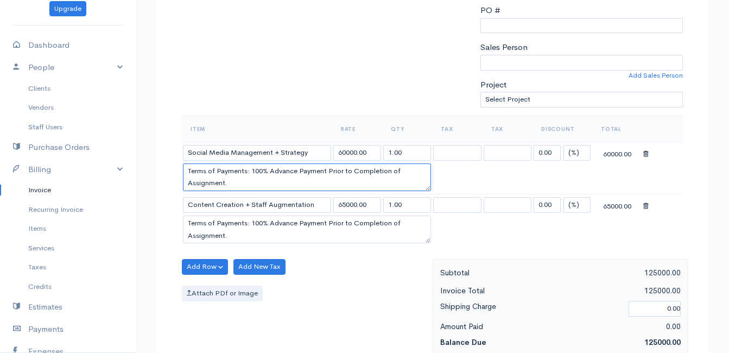
scroll to position [12, 0]
drag, startPoint x: 405, startPoint y: 173, endPoint x: 327, endPoint y: 179, distance: 78.3
click at [327, 179] on textarea "Terms of Payments: 100% Advance Payment Prior to Completion of Assignment. Due …" at bounding box center [307, 177] width 248 height 28
type textarea "T"
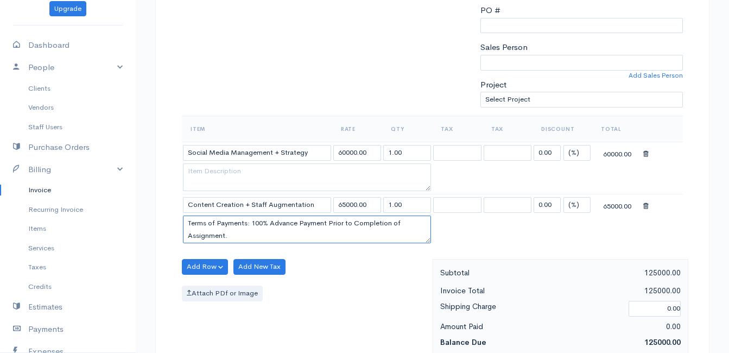
click at [246, 236] on textarea "Terms of Payments: 100% Advance Payment Prior to Completion of Assignment. Due …" at bounding box center [307, 229] width 248 height 28
type textarea "h"
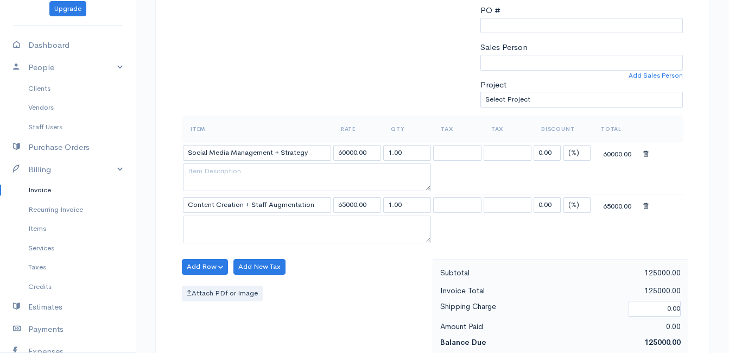
click at [313, 161] on td "Social Media Management + Strategy" at bounding box center [257, 152] width 150 height 21
click at [314, 154] on input "Social Media Management + Strategy" at bounding box center [257, 153] width 148 height 16
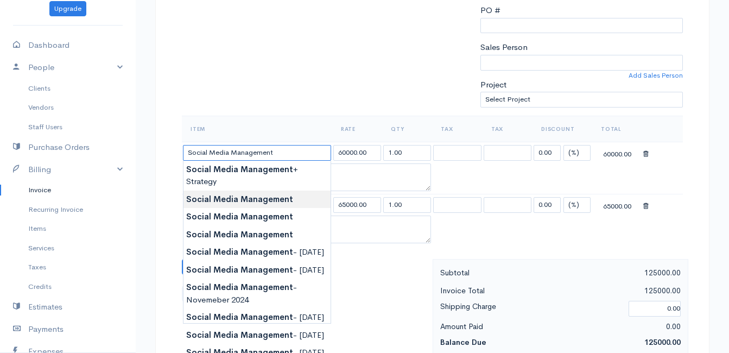
type input "Social Media Management"
click at [296, 199] on body "AltMedia Upgrade Dashboard People Clients Vendors Staff Users Purchase Orders B…" at bounding box center [364, 236] width 729 height 990
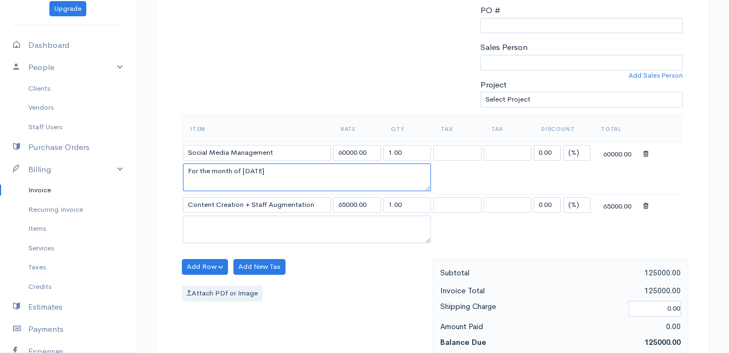
drag, startPoint x: 307, startPoint y: 173, endPoint x: 257, endPoint y: 202, distance: 57.9
click at [168, 178] on div "viewed To [PERSON_NAME] SALON [EMAIL_ADDRESS][DOMAIN_NAME] [STREET_ADDRESS][PER…" at bounding box center [432, 259] width 554 height 900
click at [263, 171] on textarea "For the month of [DATE]" at bounding box center [307, 177] width 248 height 28
type textarea "For the month of [DATE]"
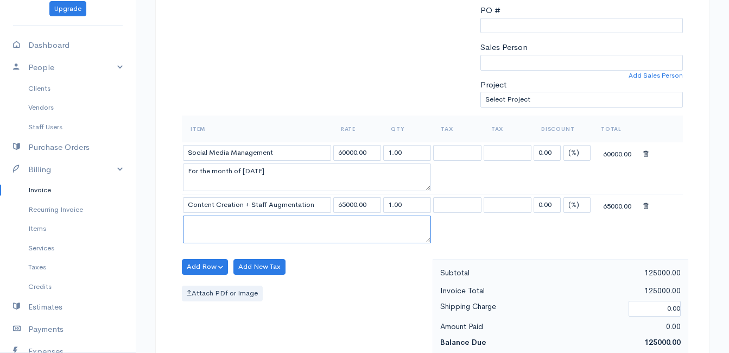
click at [310, 231] on textarea at bounding box center [307, 229] width 248 height 28
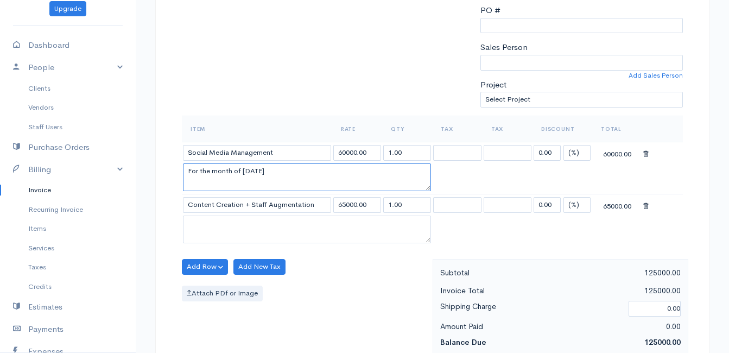
drag, startPoint x: 294, startPoint y: 170, endPoint x: 154, endPoint y: 164, distance: 140.2
click at [154, 164] on div "viewed To [PERSON_NAME] SALON [EMAIL_ADDRESS][DOMAIN_NAME] [STREET_ADDRESS][PER…" at bounding box center [432, 270] width 593 height 922
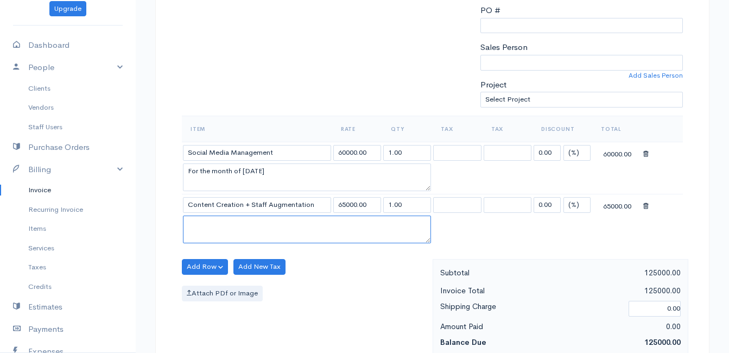
click at [256, 219] on textarea at bounding box center [307, 229] width 248 height 28
paste textarea "For the month of [DATE]"
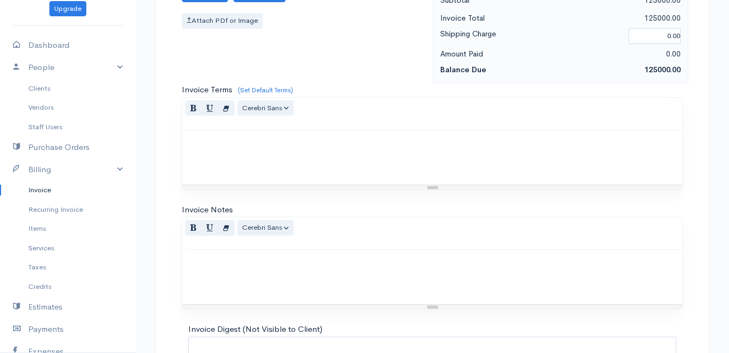
scroll to position [538, 0]
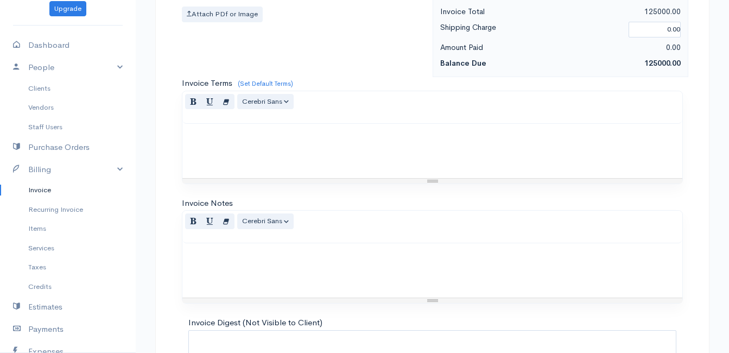
type textarea "For the month of [DATE]"
click at [261, 261] on div at bounding box center [432, 270] width 500 height 54
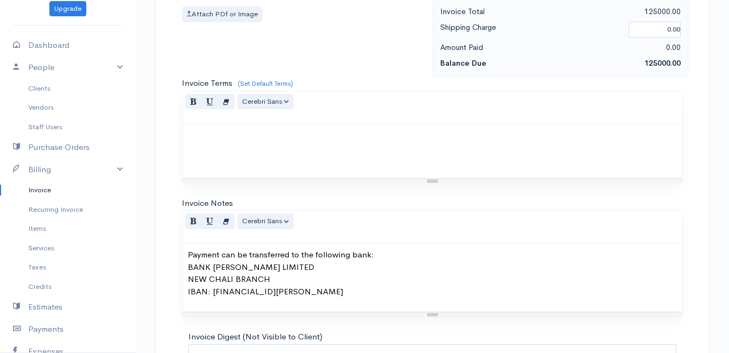
click at [185, 265] on div "Payment can be transferred to the following bank: BANK [PERSON_NAME] LIMITED NE…" at bounding box center [432, 277] width 500 height 68
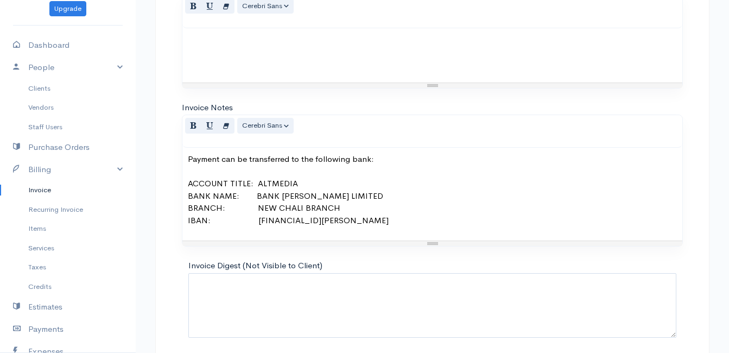
scroll to position [676, 0]
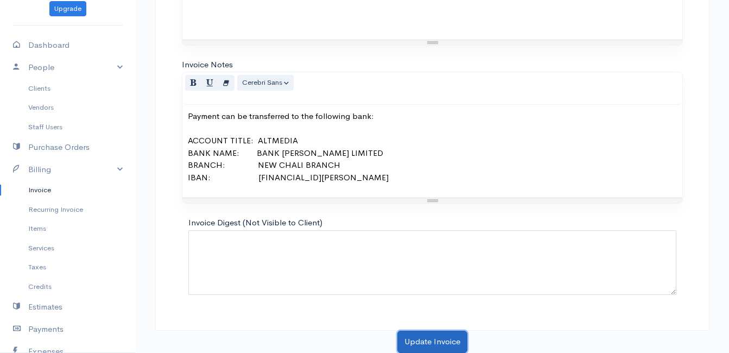
click at [421, 338] on button "Update Invoice" at bounding box center [432, 342] width 70 height 22
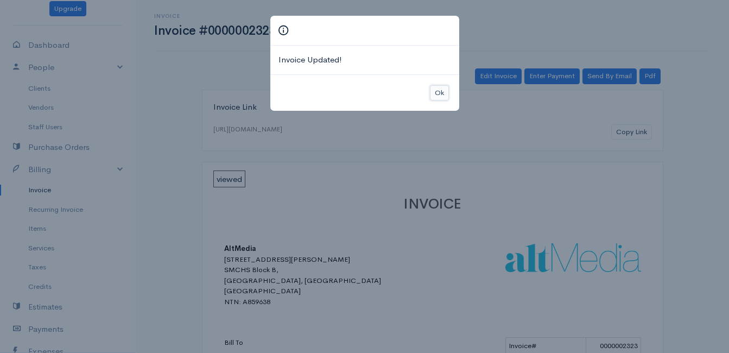
click at [436, 92] on button "Ok" at bounding box center [439, 93] width 19 height 16
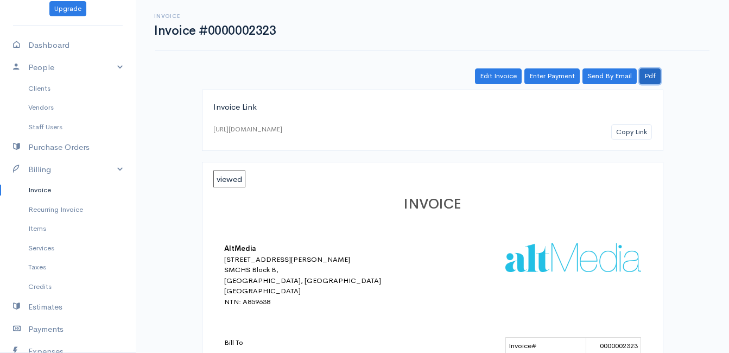
click at [647, 79] on link "Pdf" at bounding box center [649, 76] width 21 height 16
